Goal: Navigation & Orientation: Find specific page/section

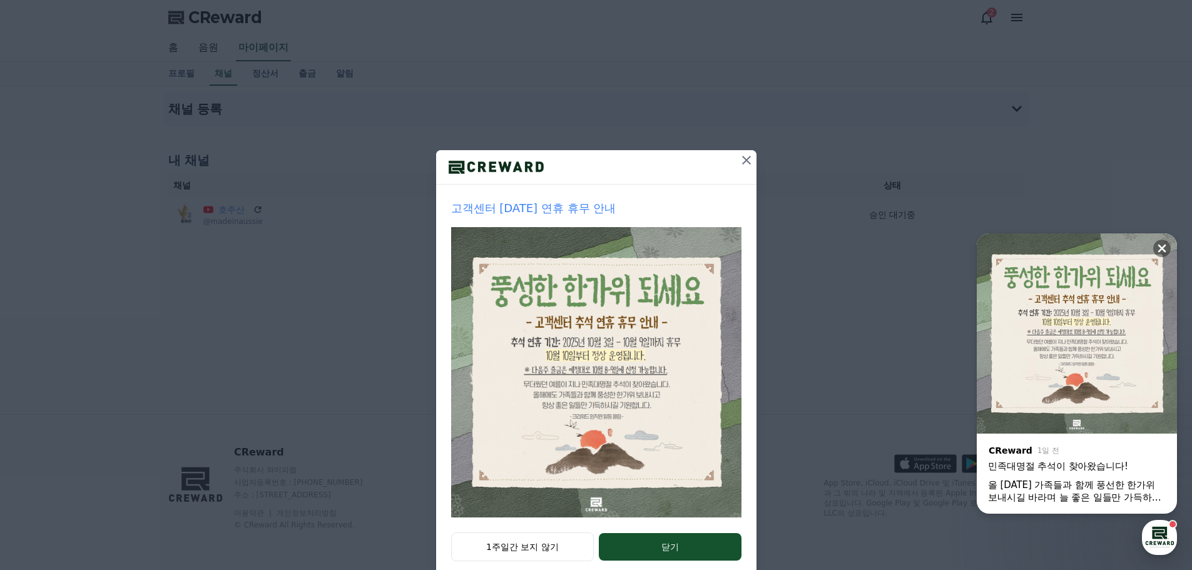
click at [736, 166] on button at bounding box center [746, 160] width 20 height 20
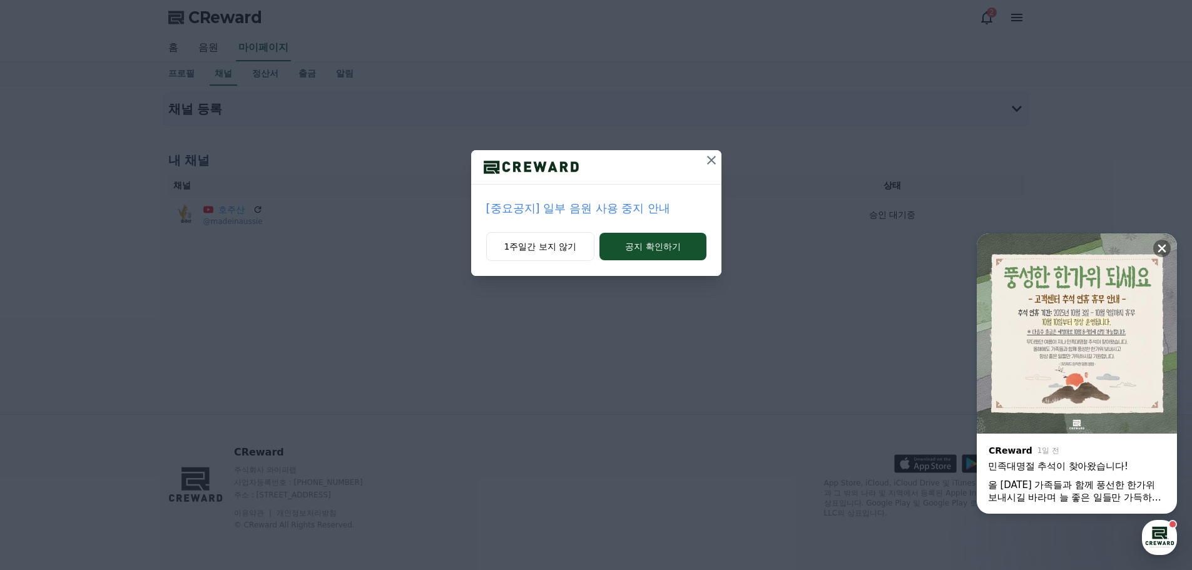
click at [704, 161] on icon at bounding box center [711, 160] width 15 height 15
click at [683, 242] on button "공지 확인하기" at bounding box center [652, 247] width 106 height 28
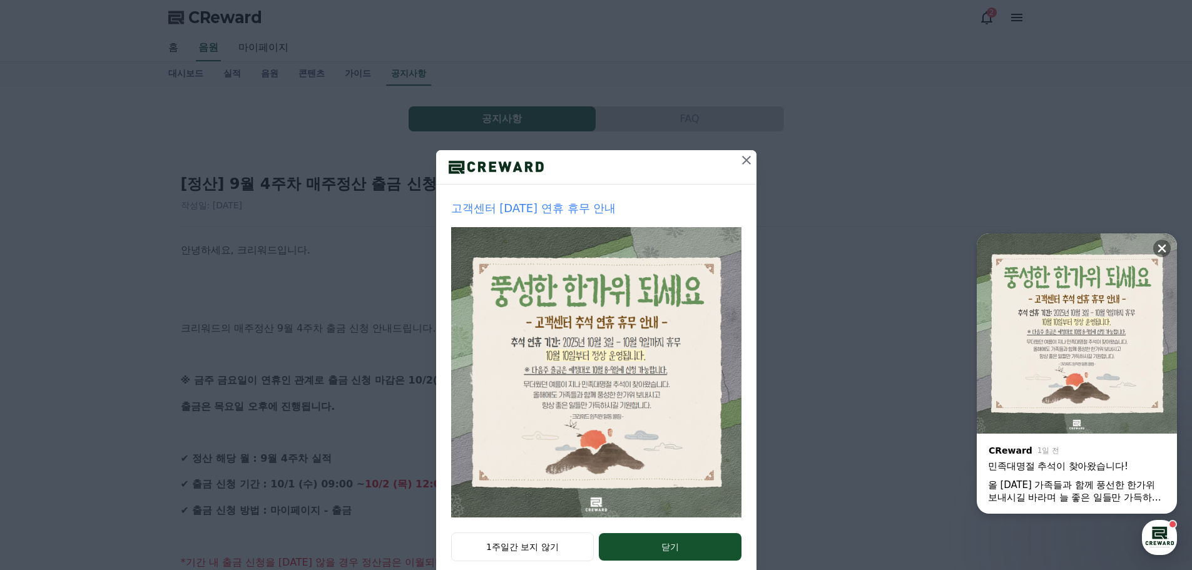
click at [739, 166] on icon at bounding box center [746, 160] width 15 height 15
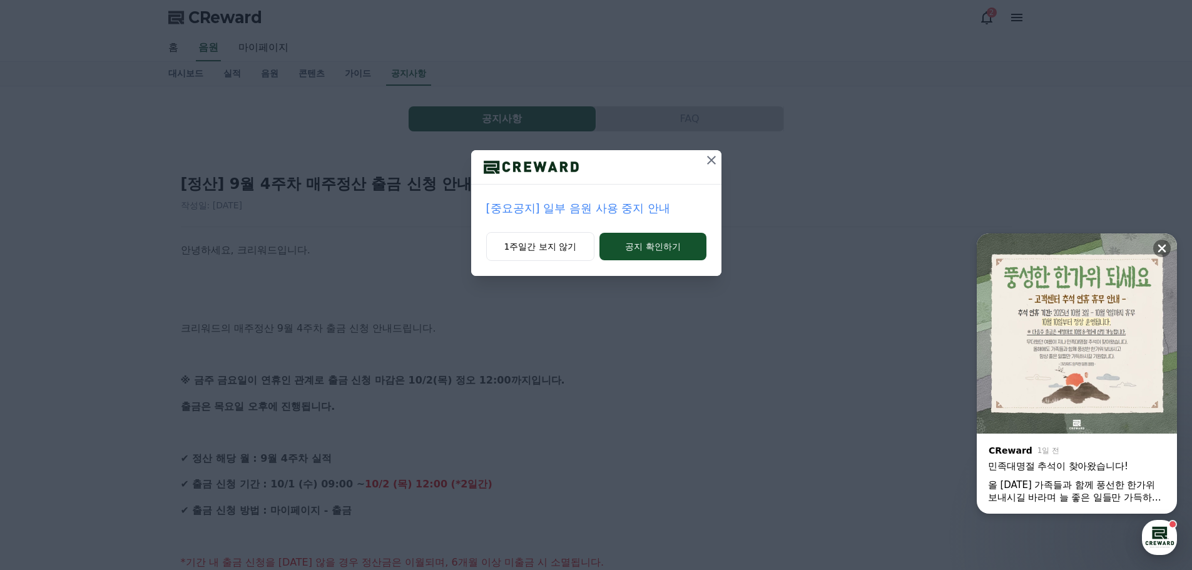
click at [714, 161] on icon at bounding box center [711, 160] width 15 height 15
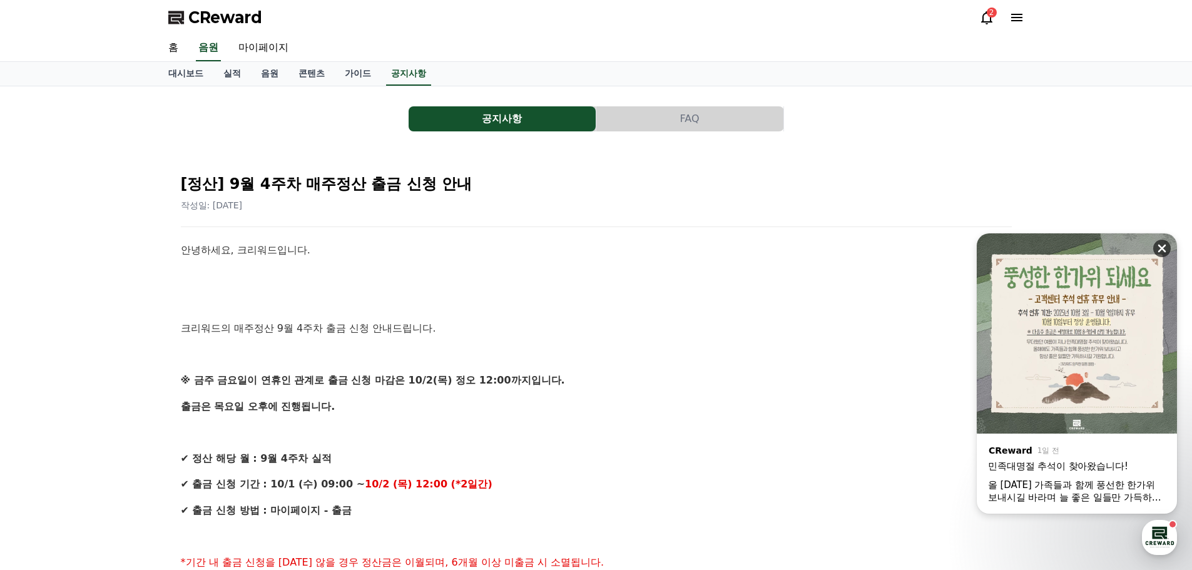
click at [1157, 246] on icon at bounding box center [1161, 248] width 13 height 13
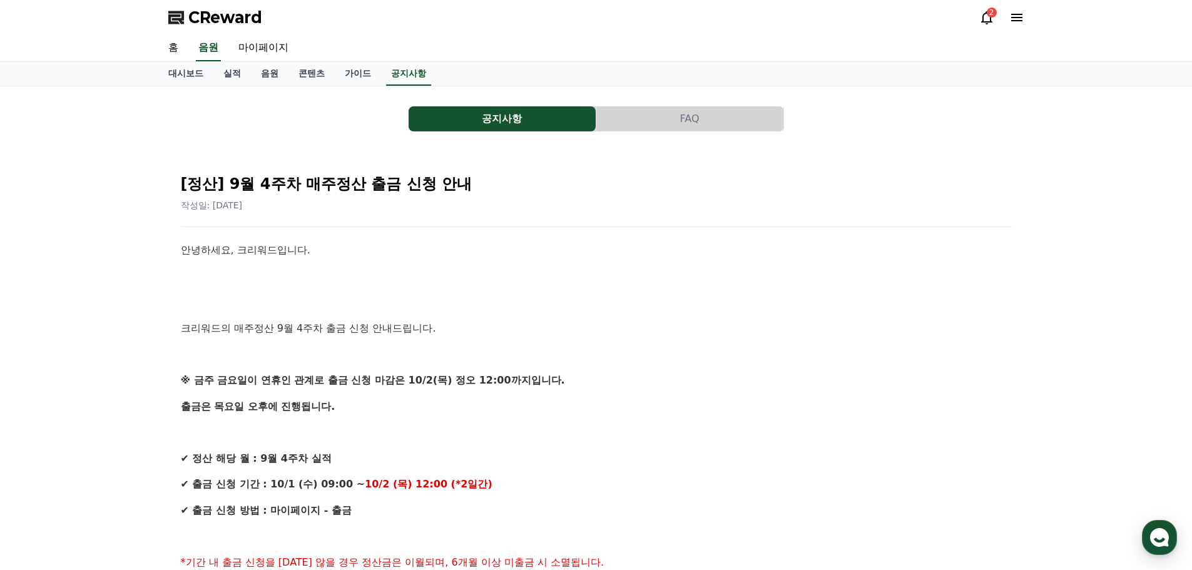
click at [193, 19] on span "CReward" at bounding box center [225, 18] width 74 height 20
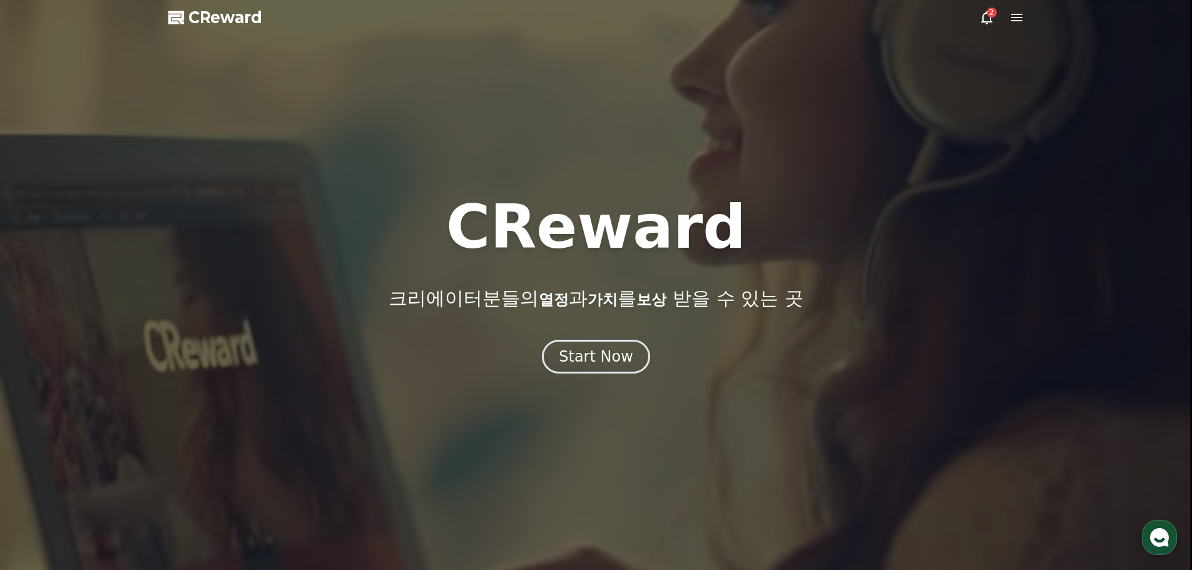
click at [995, 19] on div "2" at bounding box center [1001, 17] width 45 height 15
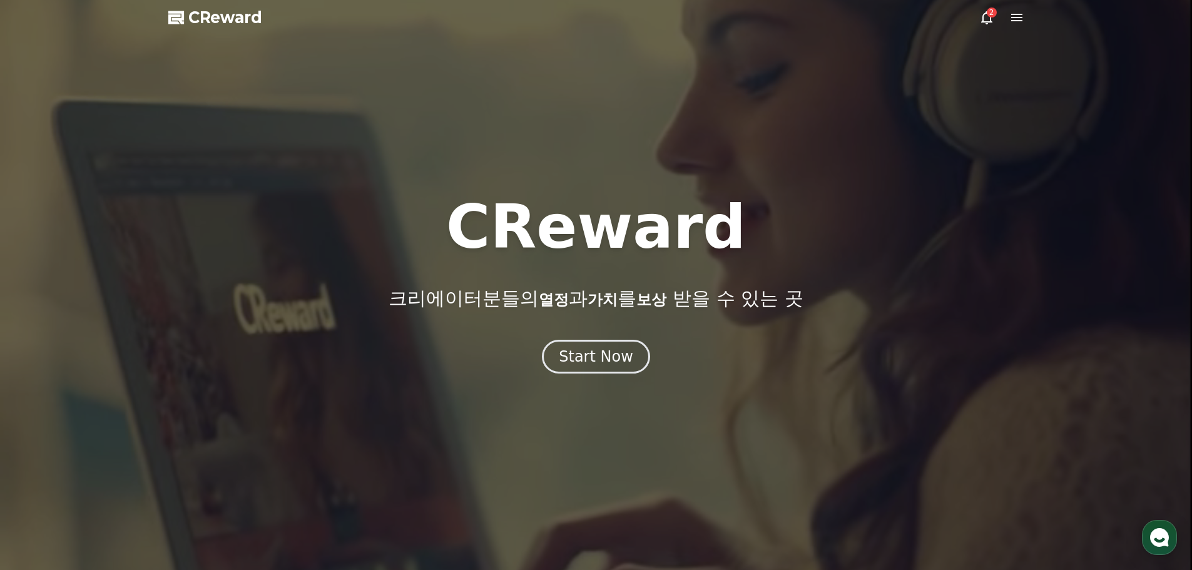
click at [989, 16] on div "2" at bounding box center [991, 13] width 10 height 10
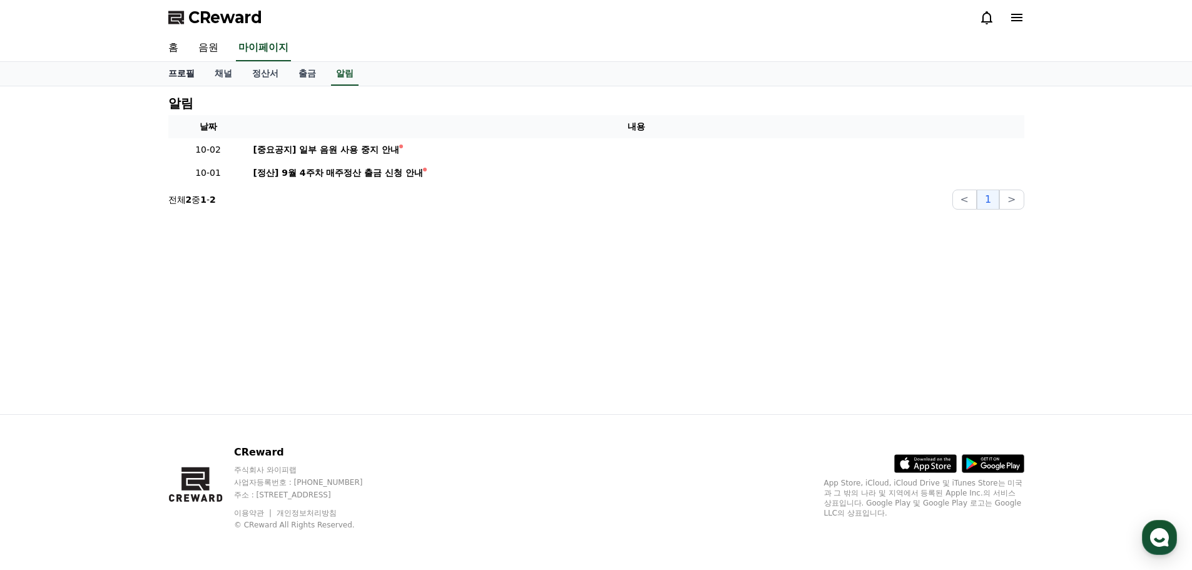
click at [190, 71] on link "프로필" at bounding box center [181, 74] width 46 height 24
select select "**********"
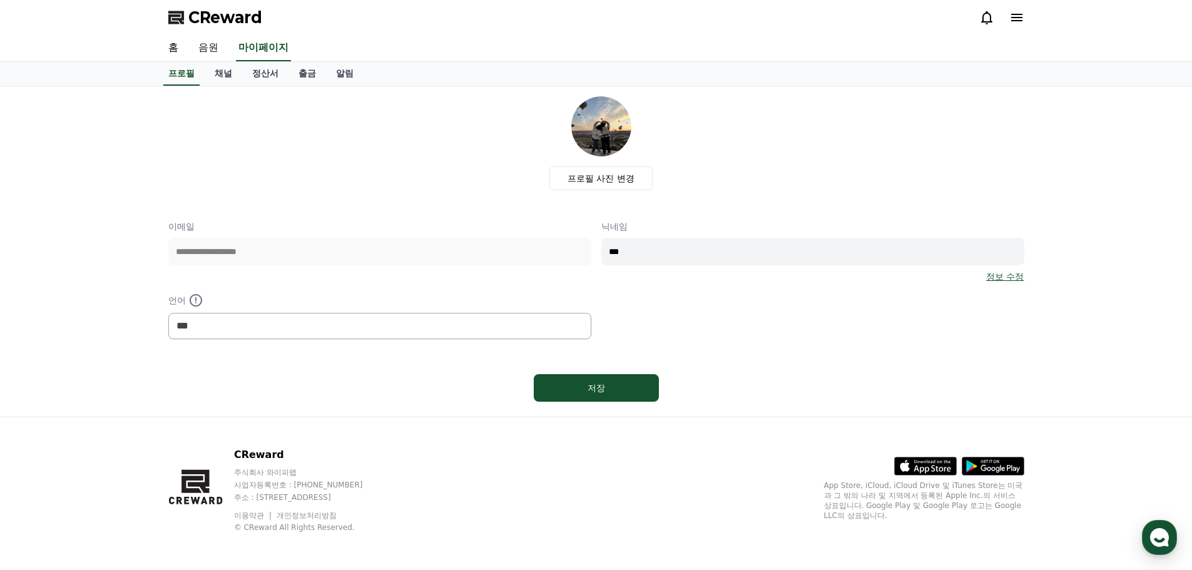
click at [203, 50] on link "음원" at bounding box center [208, 48] width 40 height 26
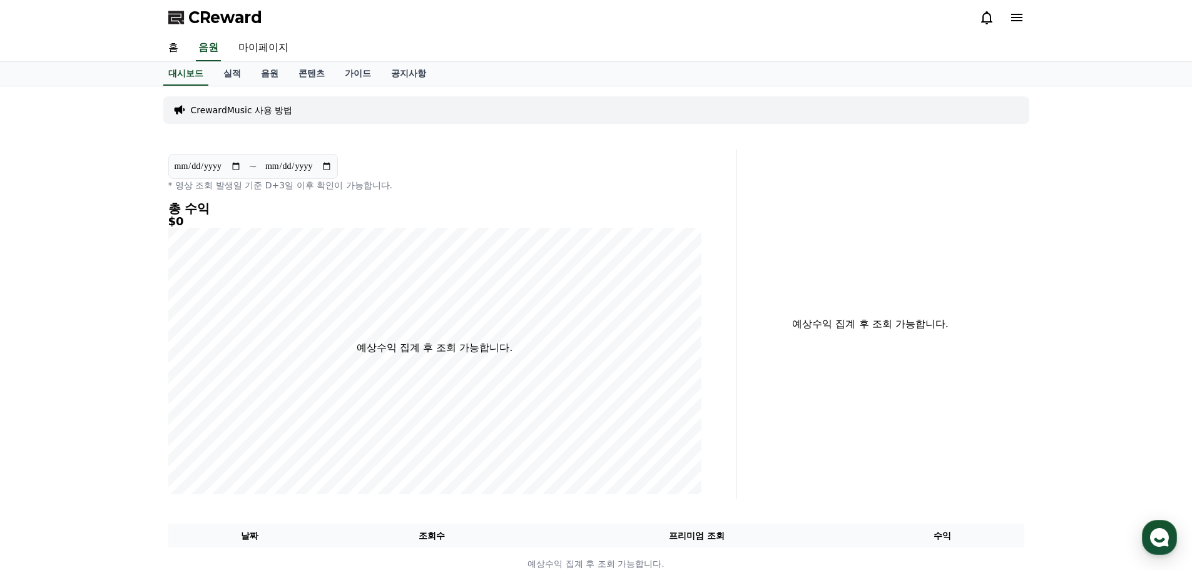
click at [1018, 23] on icon at bounding box center [1016, 17] width 15 height 15
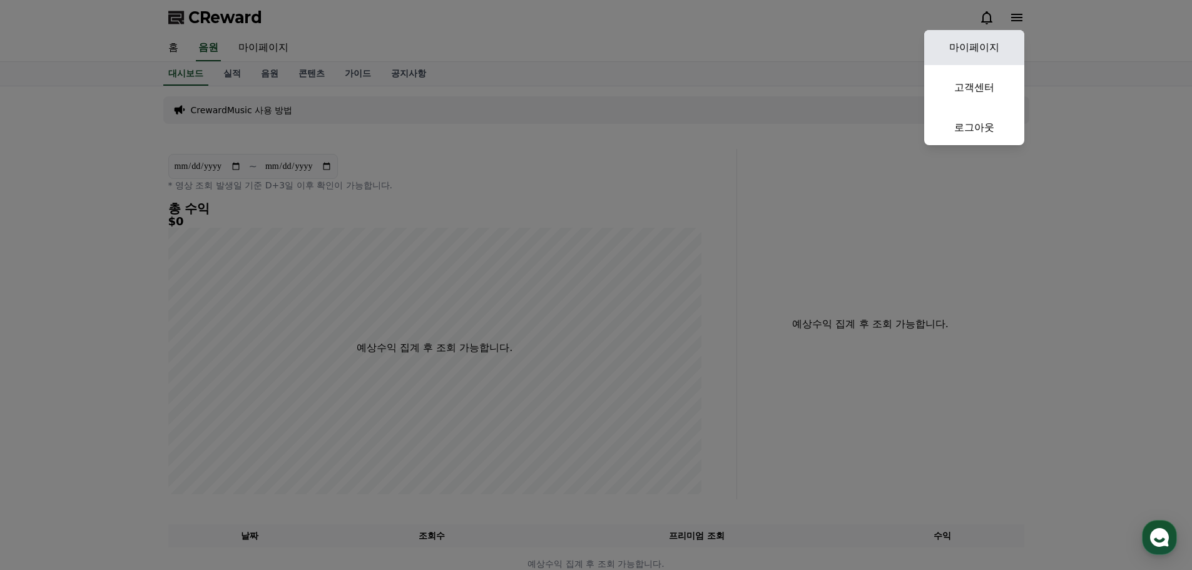
click at [1006, 55] on link "마이페이지" at bounding box center [974, 47] width 100 height 35
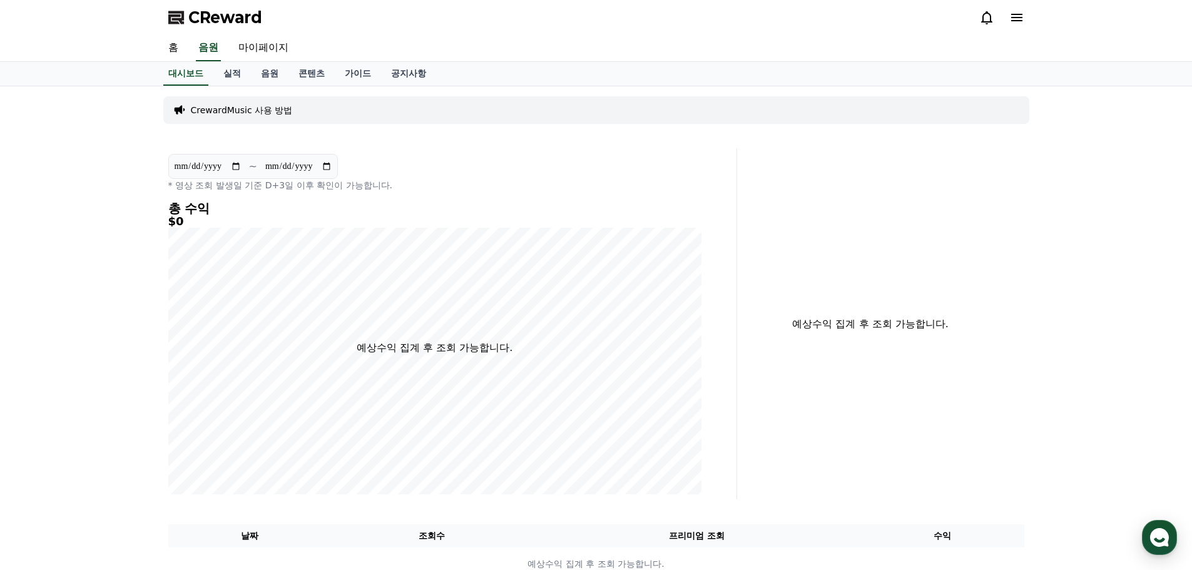
select select "**********"
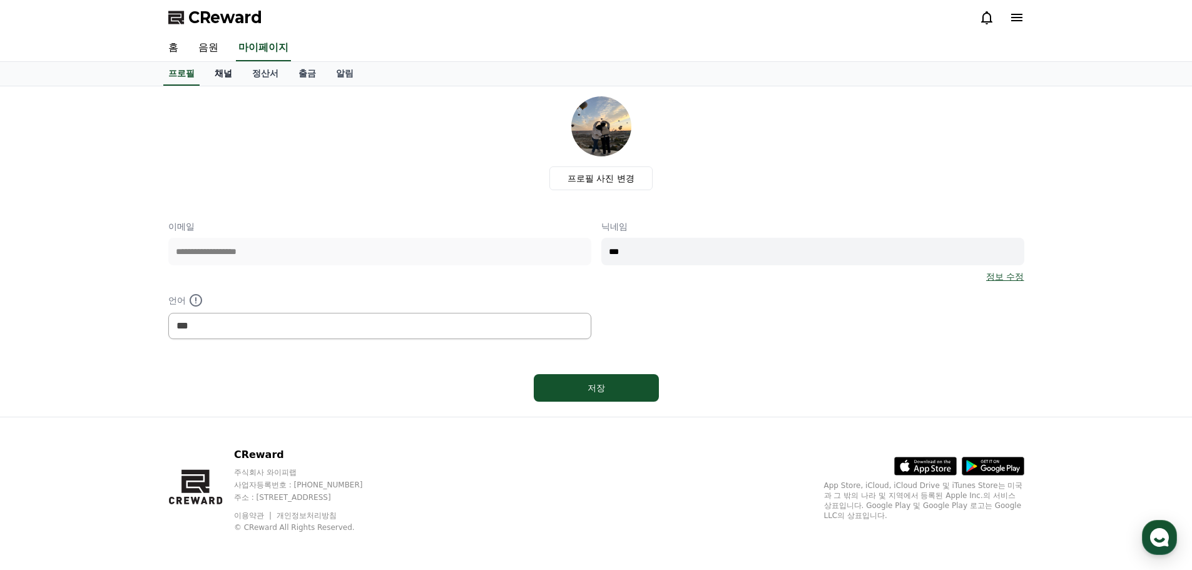
click at [230, 79] on link "채널" at bounding box center [224, 74] width 38 height 24
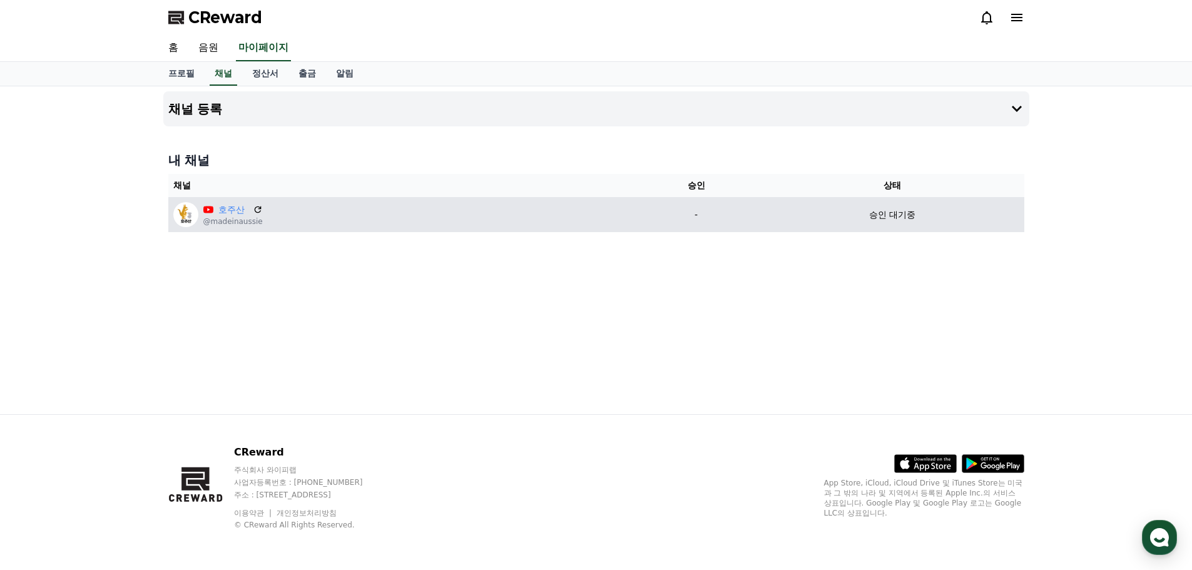
click at [368, 216] on div "호주산 @madeinaussie" at bounding box center [400, 214] width 454 height 25
click at [225, 210] on link "호주산" at bounding box center [232, 209] width 29 height 13
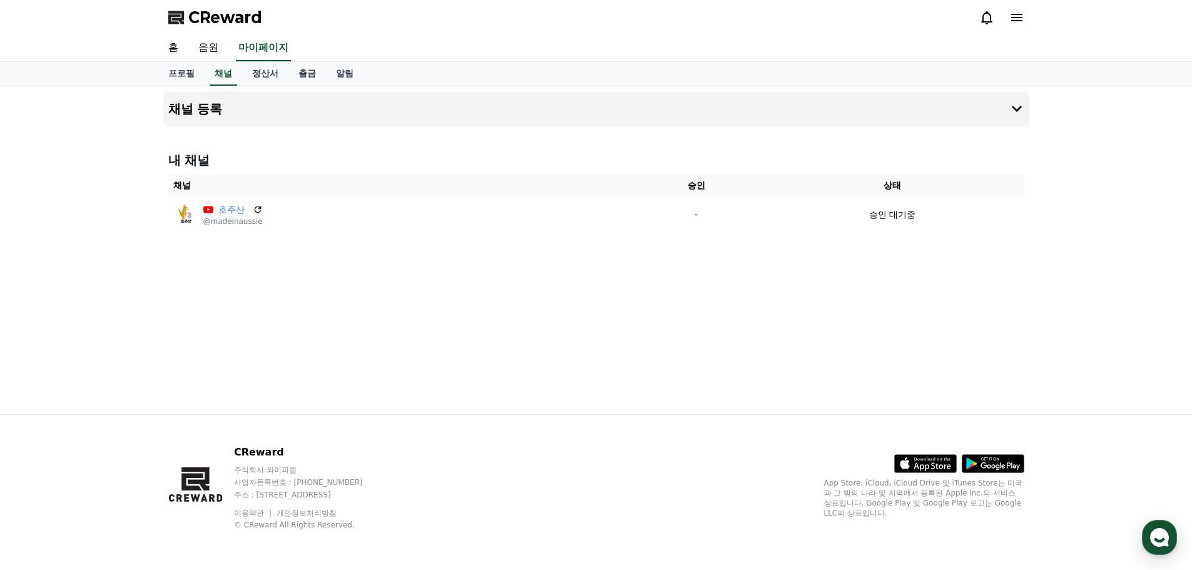
drag, startPoint x: 1066, startPoint y: 281, endPoint x: 1009, endPoint y: 131, distance: 160.5
